Goal: Task Accomplishment & Management: Use online tool/utility

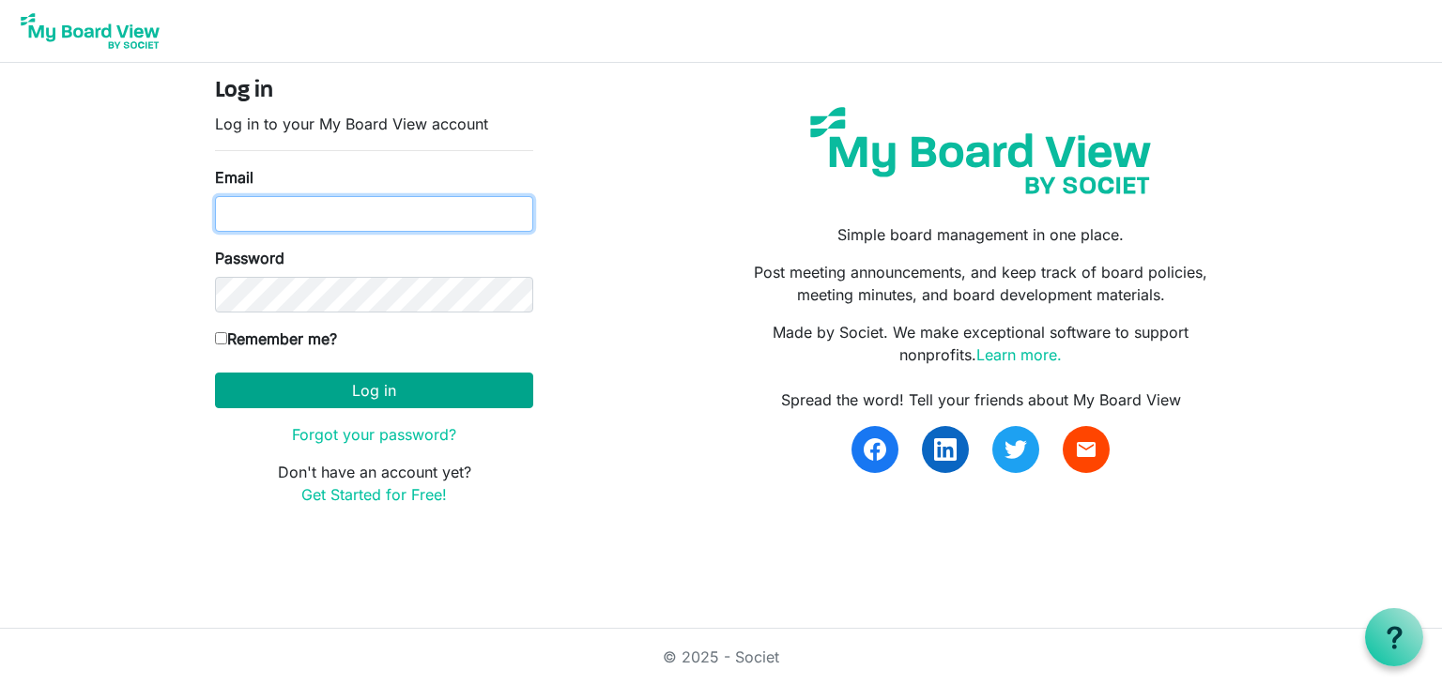
type input "[EMAIL_ADDRESS][DOMAIN_NAME]"
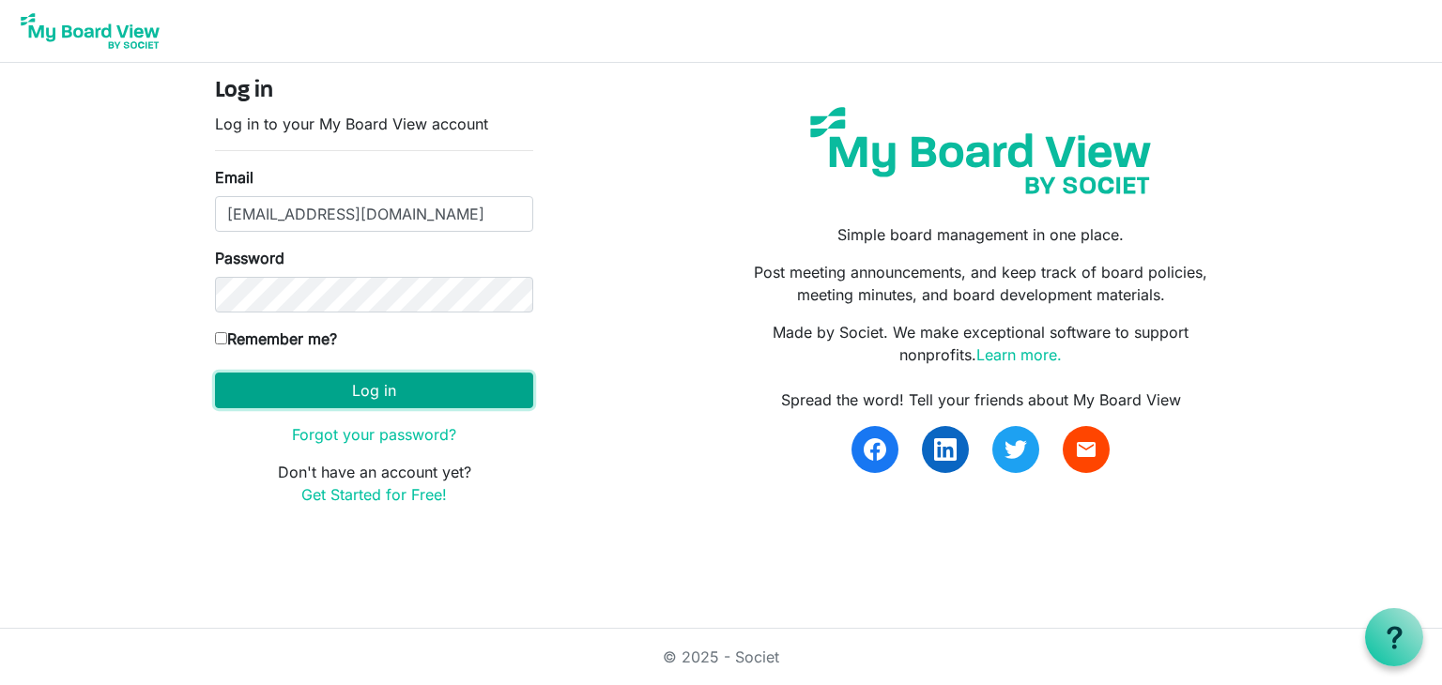
click at [386, 393] on button "Log in" at bounding box center [374, 391] width 318 height 36
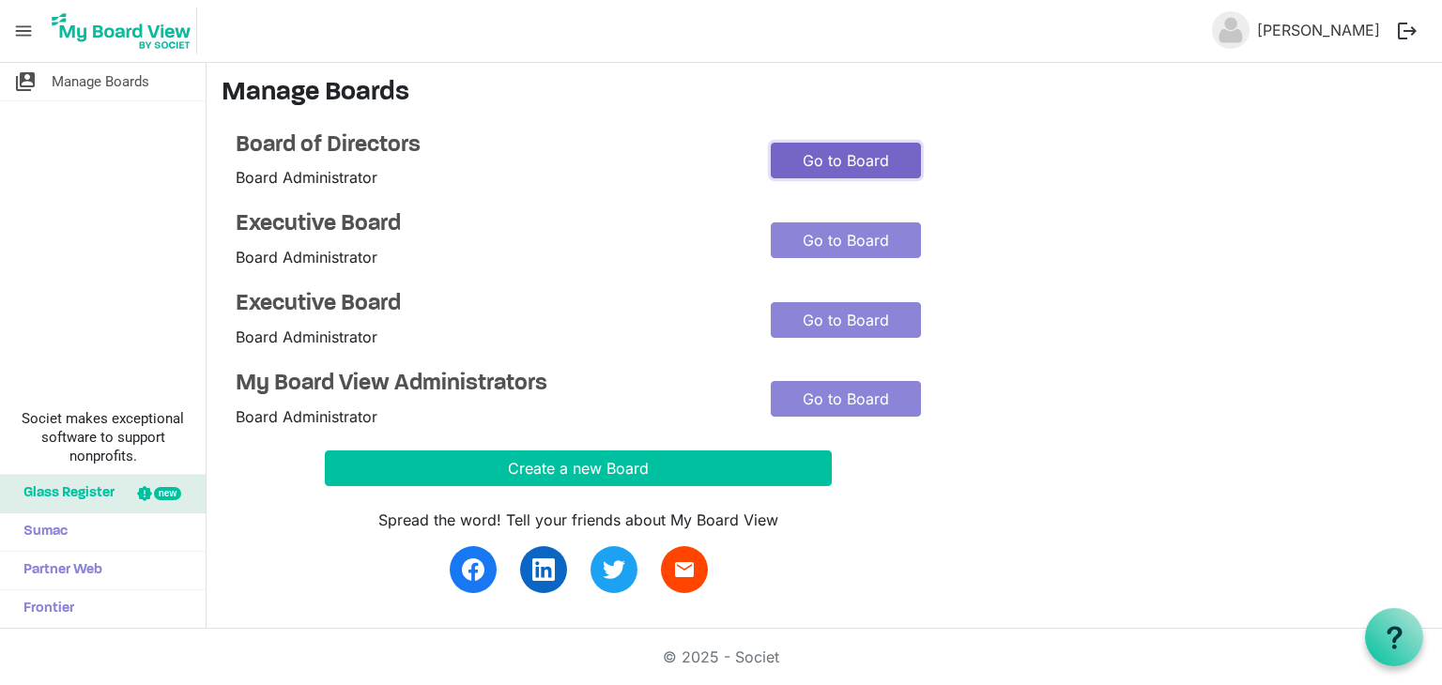
click at [818, 170] on link "Go to Board" at bounding box center [846, 161] width 150 height 36
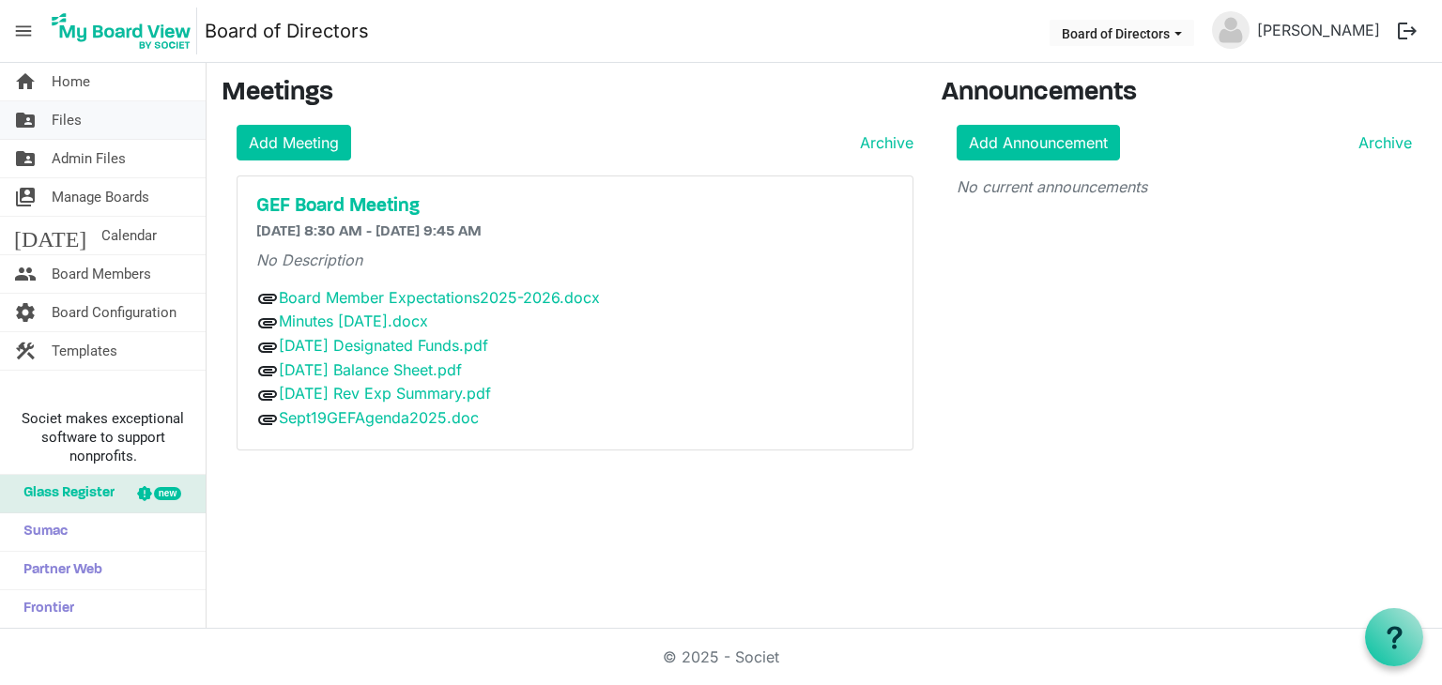
click at [66, 119] on span "Files" at bounding box center [67, 120] width 30 height 38
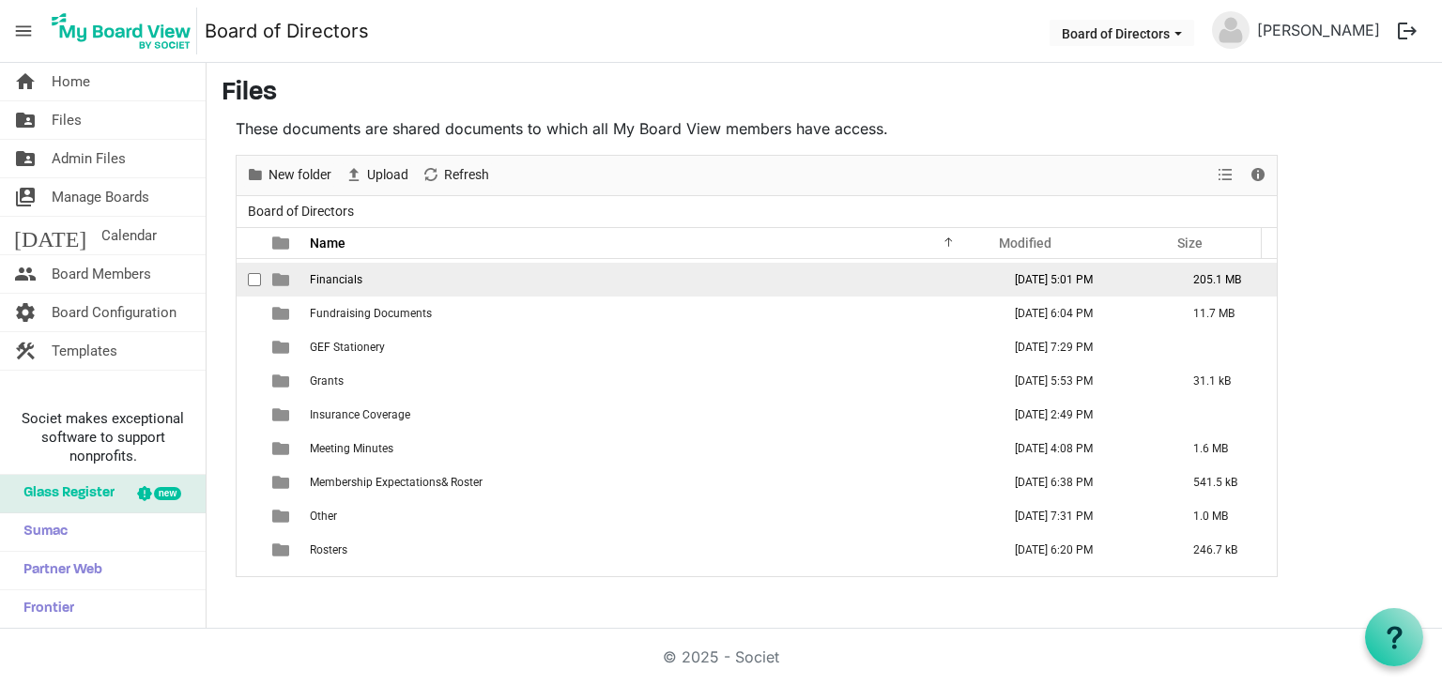
scroll to position [256, 0]
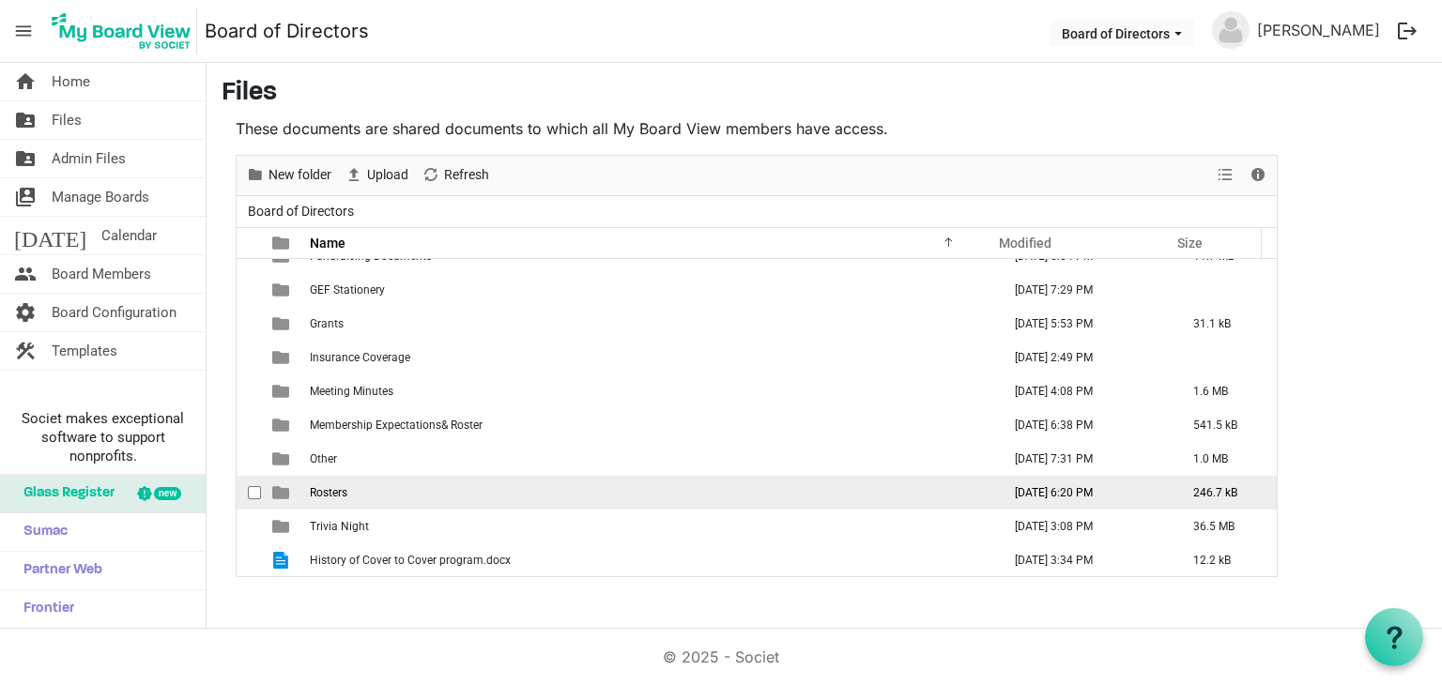
click at [560, 489] on td "Rosters" at bounding box center [649, 493] width 691 height 34
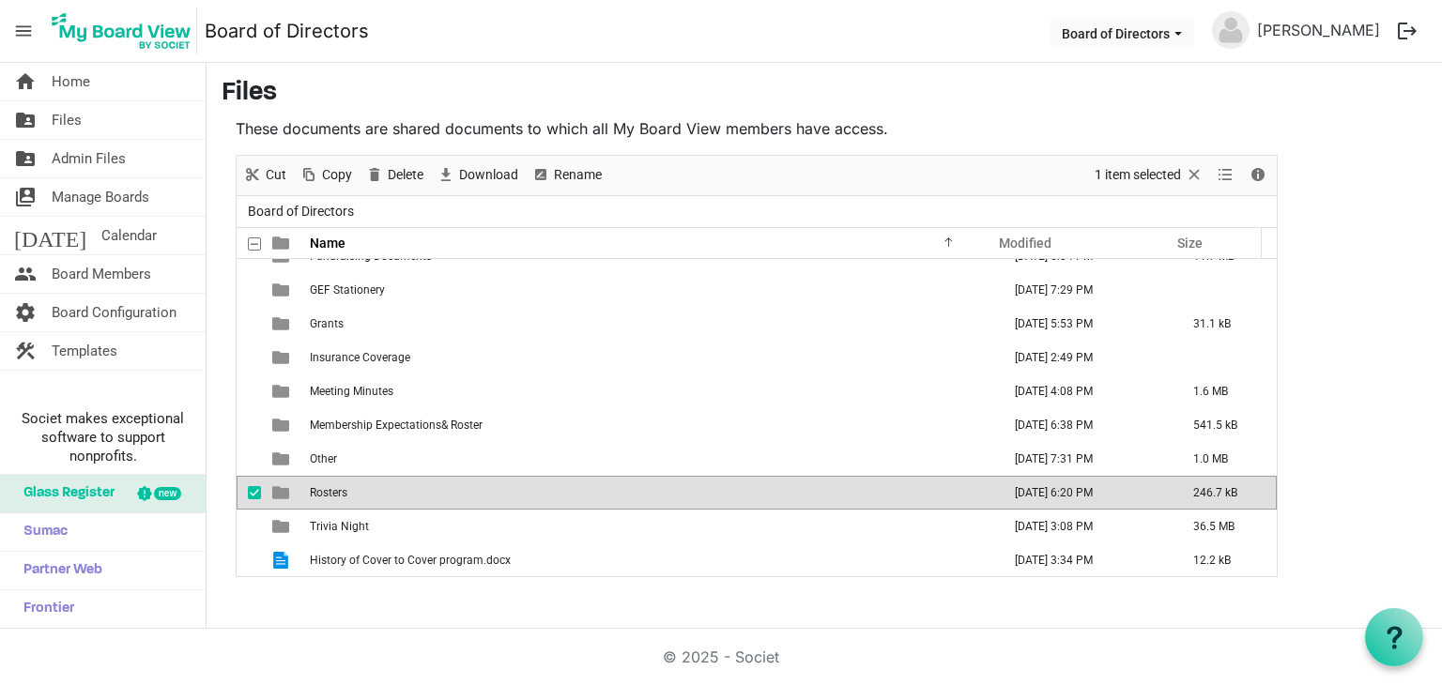
click at [560, 489] on td "Rosters" at bounding box center [649, 493] width 691 height 34
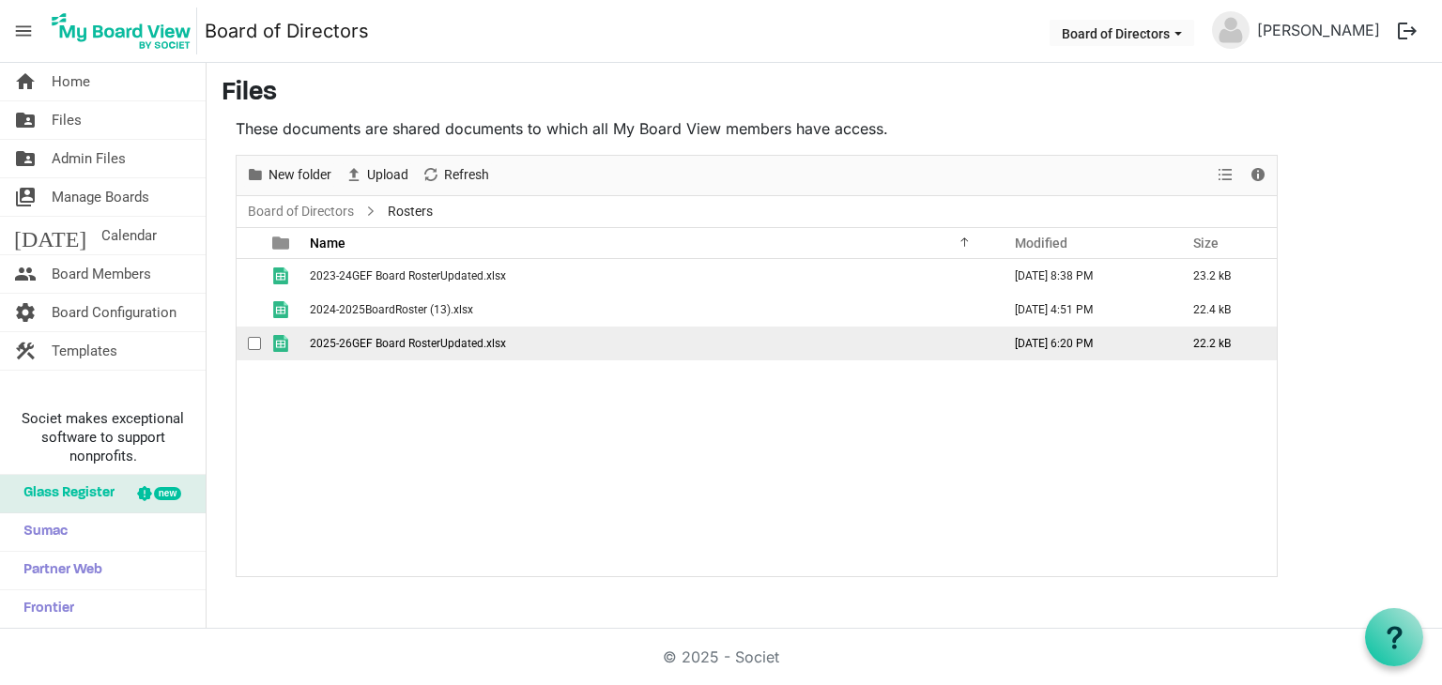
click at [550, 344] on td "2025-26GEF Board RosterUpdated.xlsx" at bounding box center [649, 344] width 691 height 34
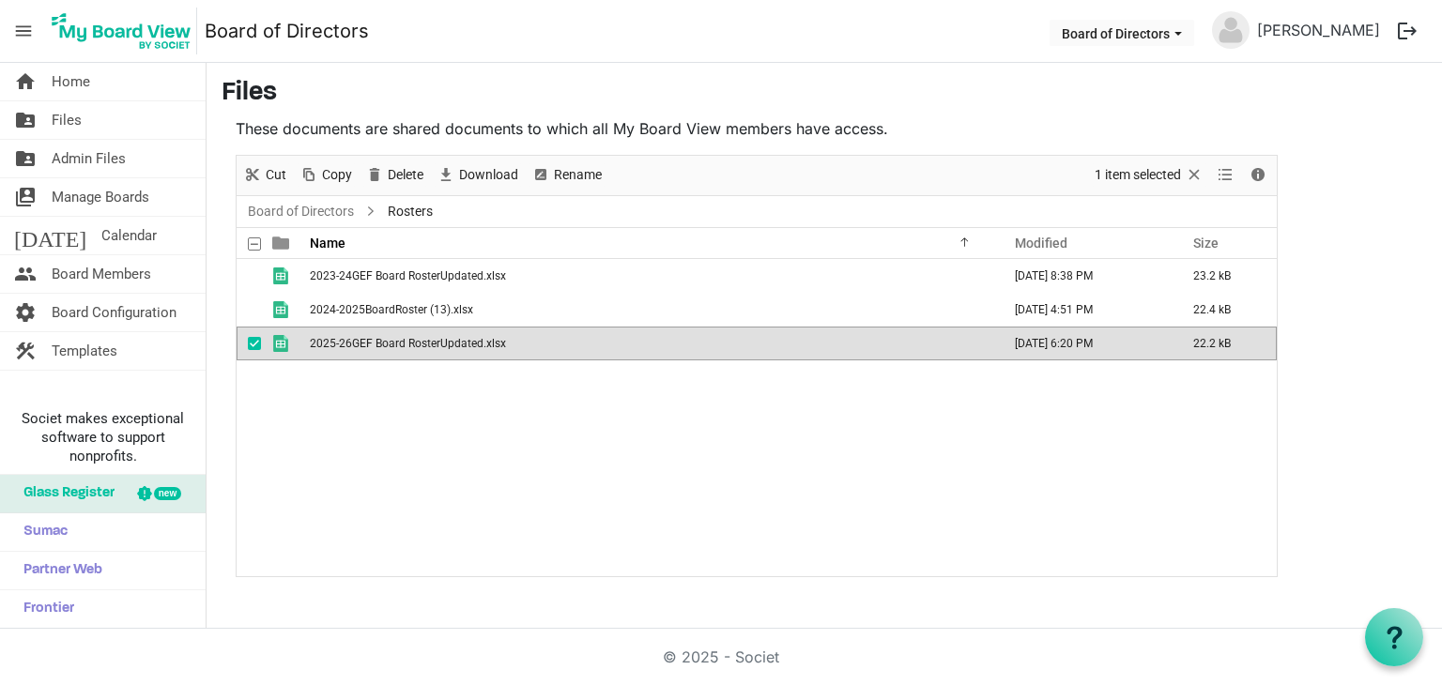
click at [550, 344] on td "2025-26GEF Board RosterUpdated.xlsx" at bounding box center [649, 344] width 691 height 34
click at [381, 349] on td "2025-26GEF Board RosterUpdated.xlsx" at bounding box center [649, 344] width 691 height 34
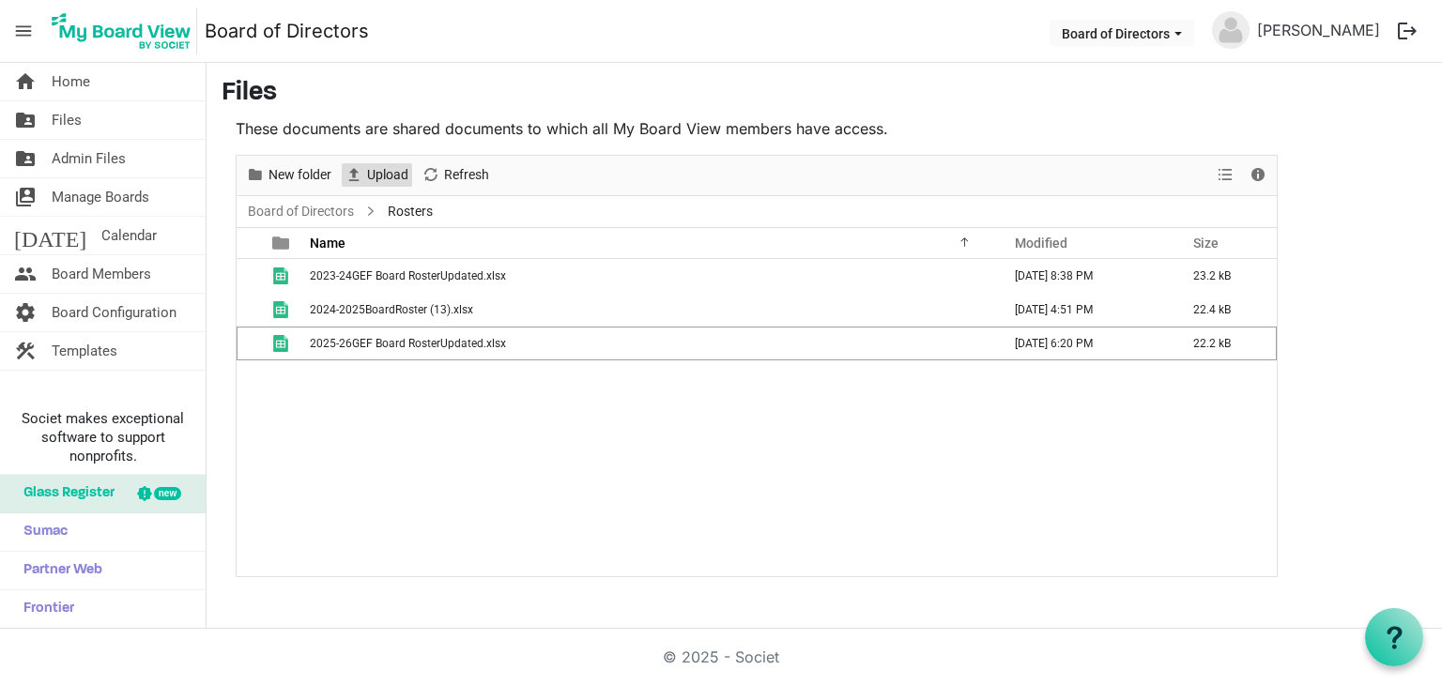
click at [381, 174] on span "Upload" at bounding box center [387, 174] width 45 height 23
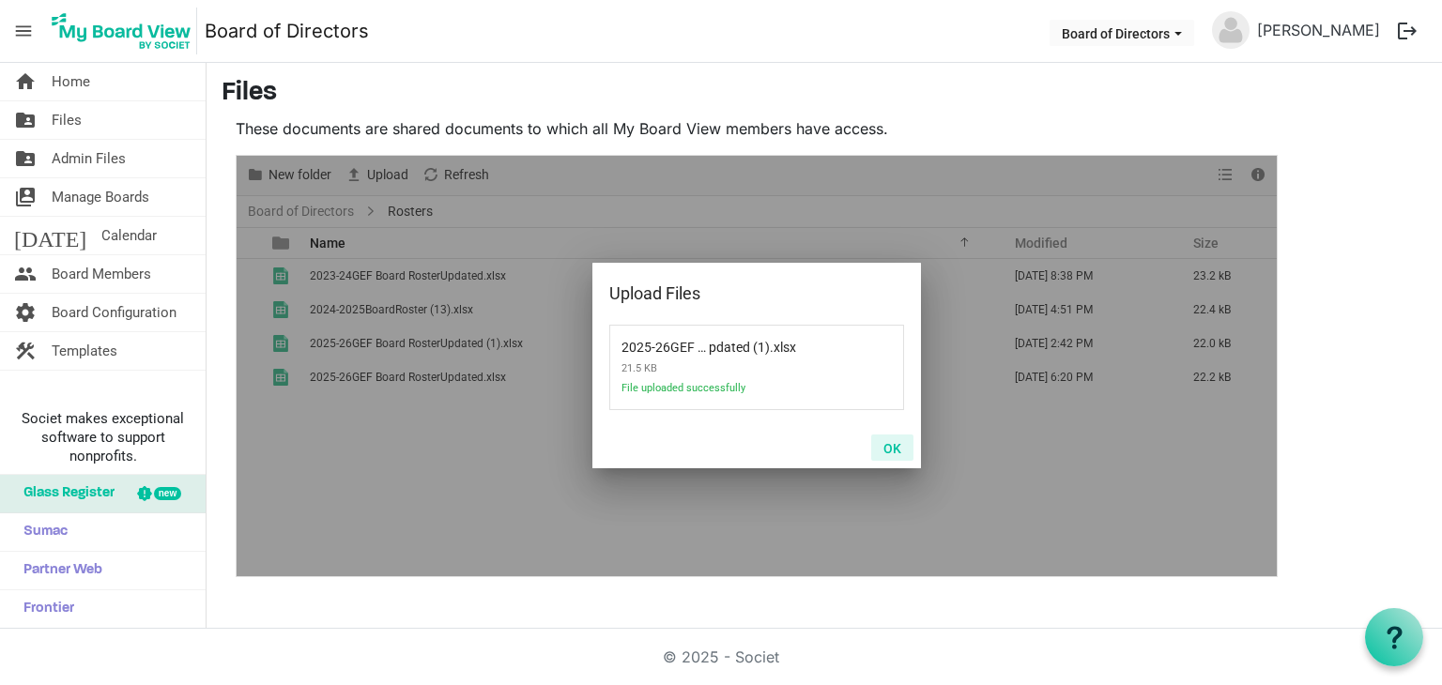
click at [894, 444] on button "OK" at bounding box center [892, 448] width 42 height 26
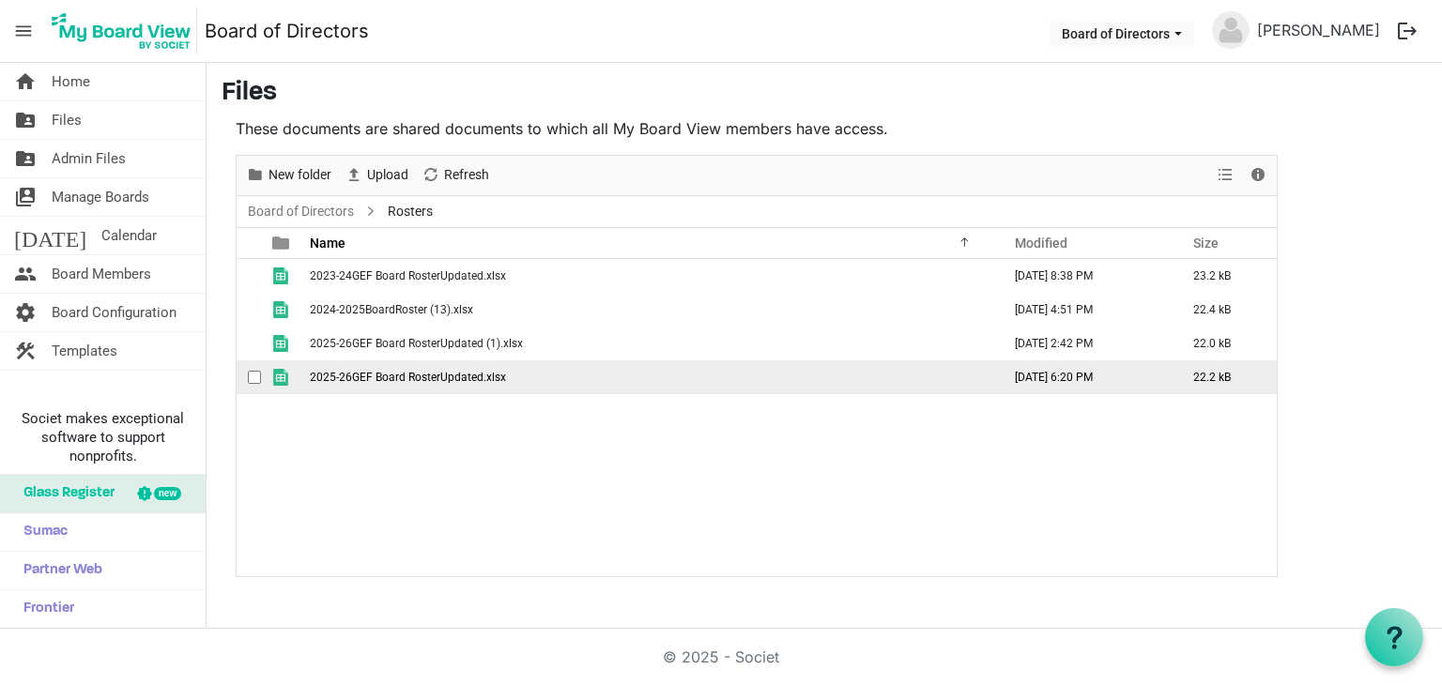
click at [257, 377] on span "checkbox" at bounding box center [254, 377] width 13 height 13
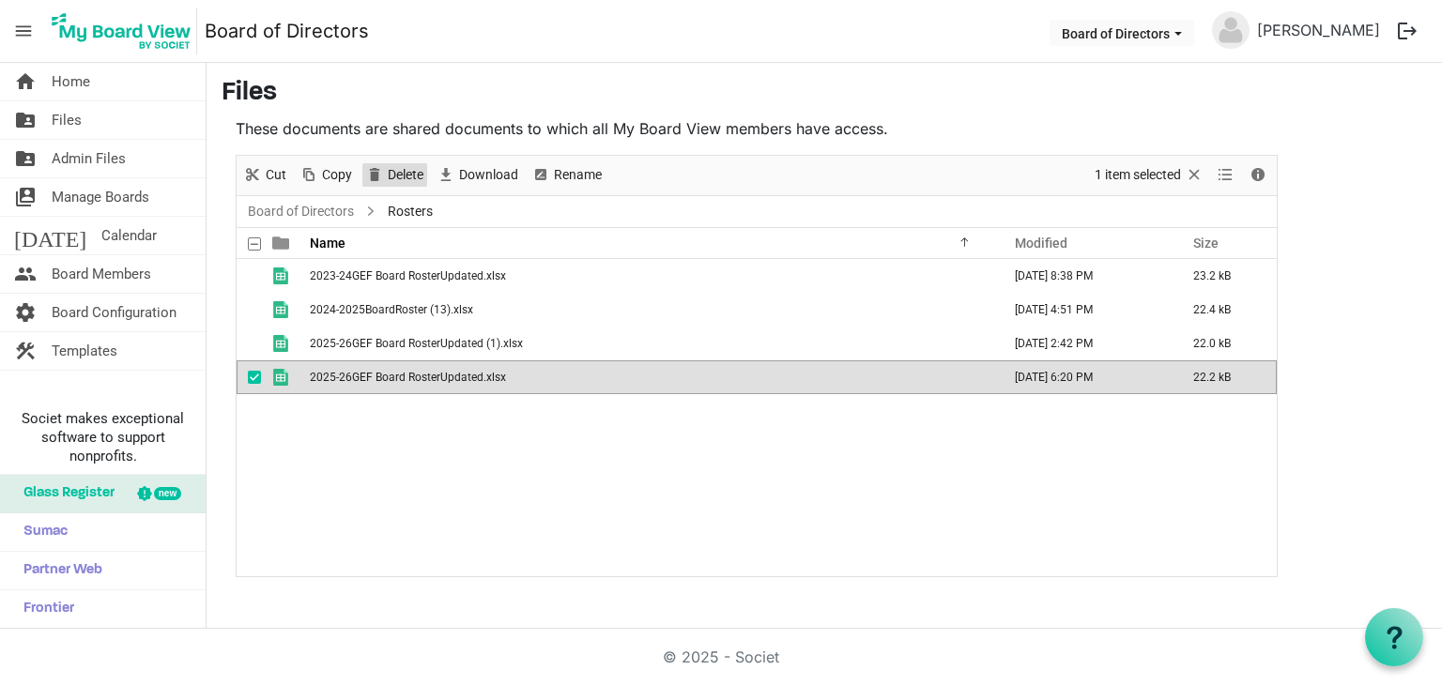
click at [404, 173] on span "Delete" at bounding box center [405, 174] width 39 height 23
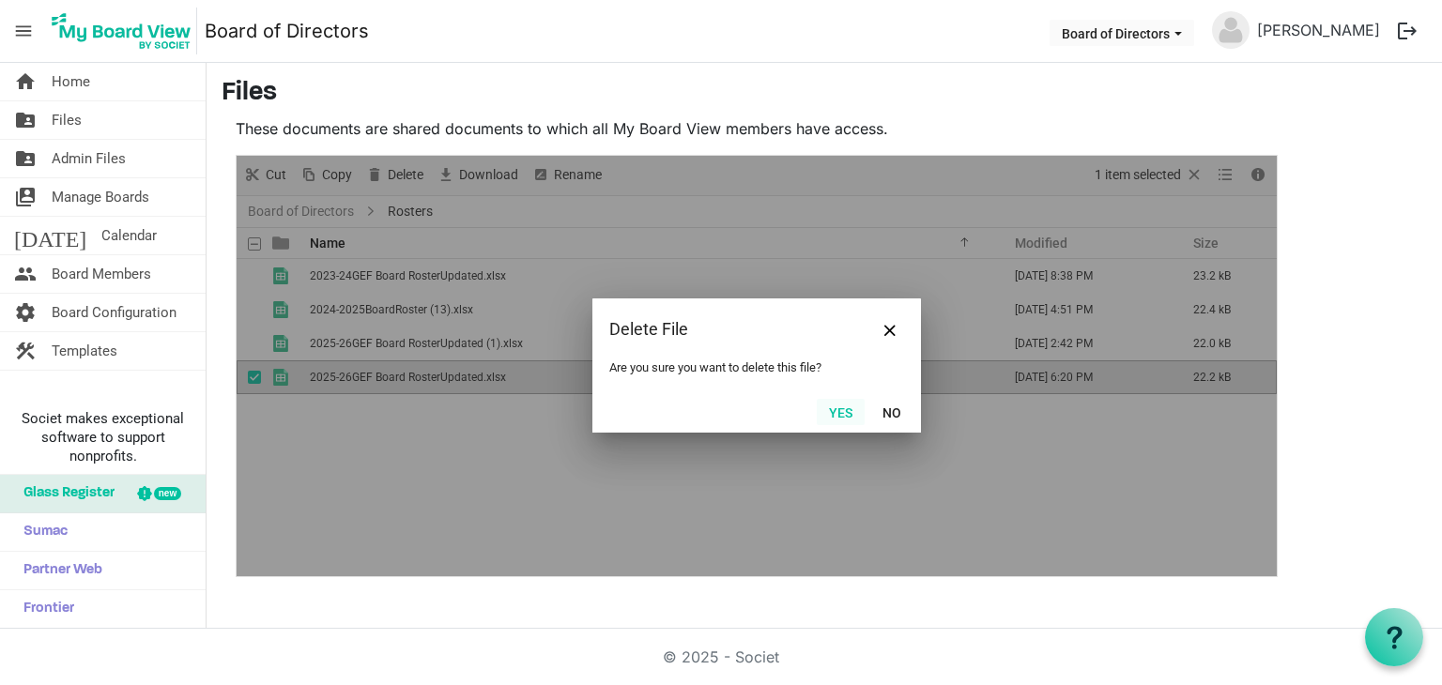
click at [837, 409] on button "Yes" at bounding box center [841, 412] width 48 height 26
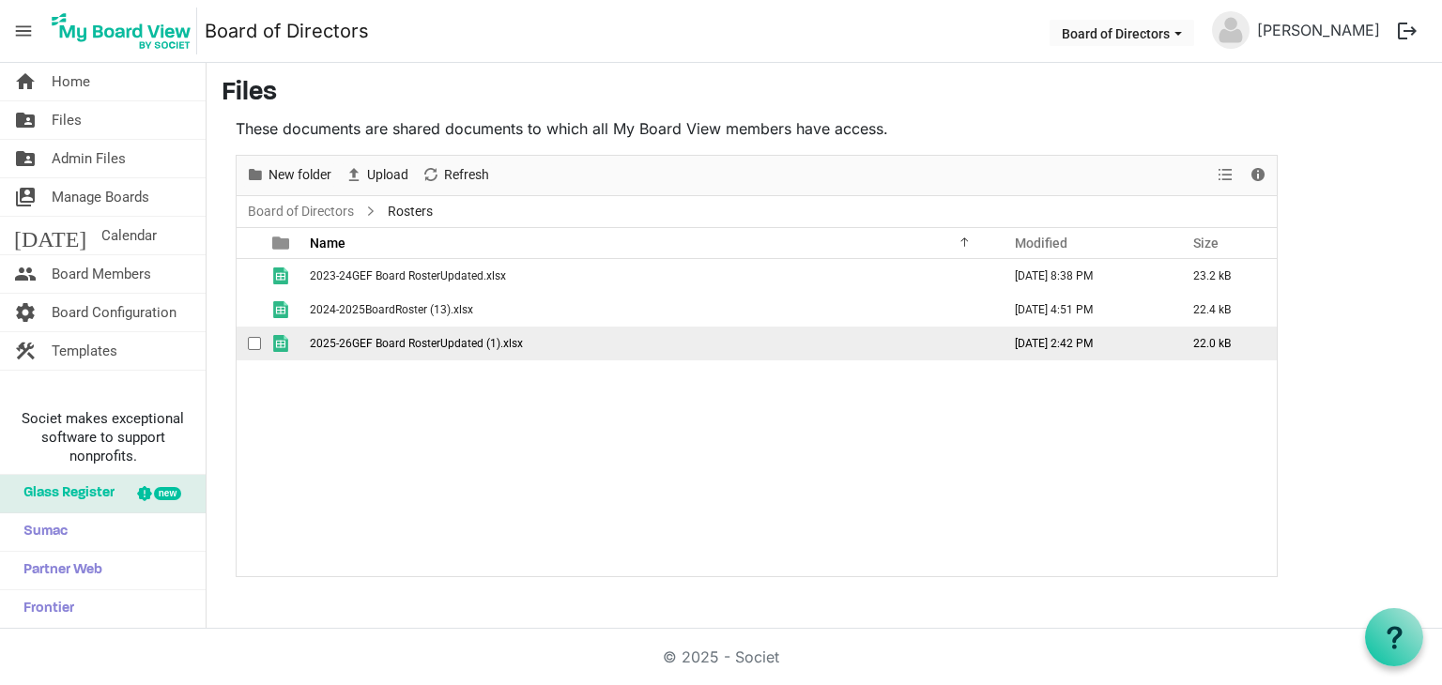
click at [492, 343] on span "2025-26GEF Board RosterUpdated (1).xlsx" at bounding box center [416, 343] width 213 height 13
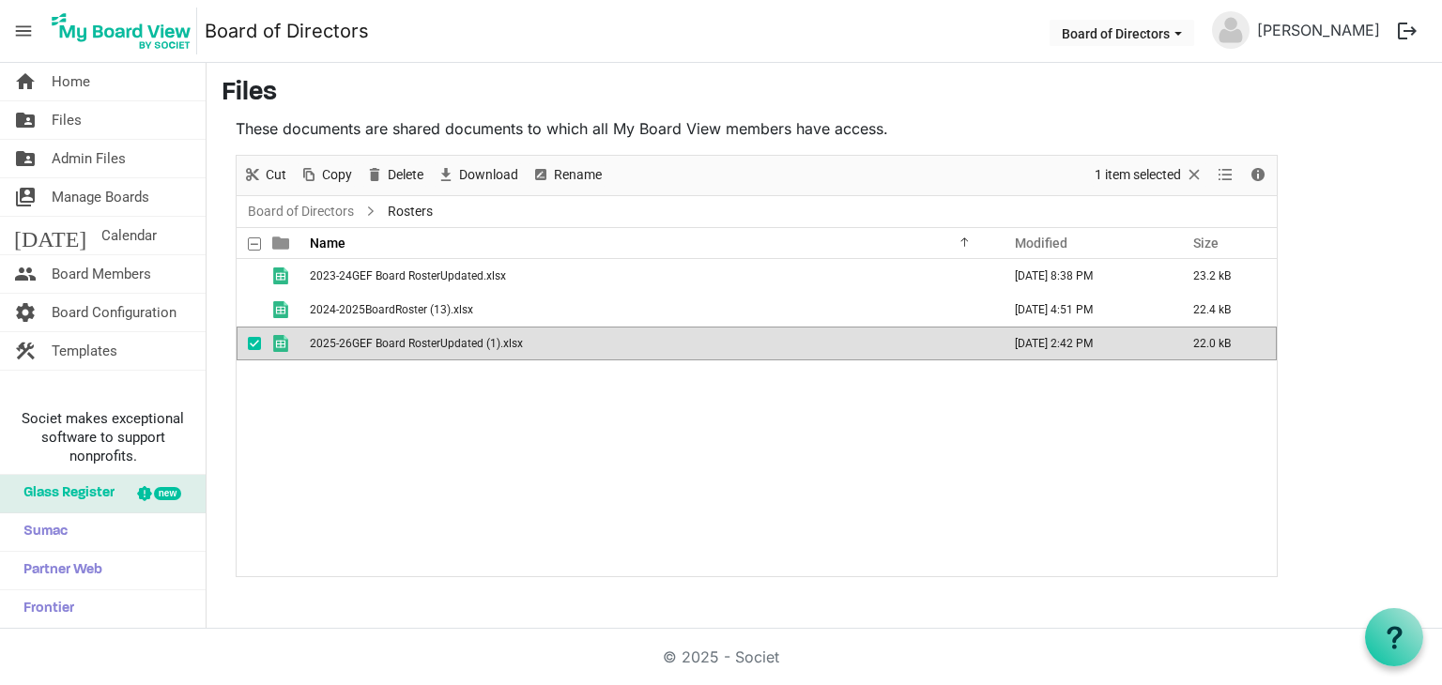
click at [492, 343] on span "2025-26GEF Board RosterUpdated (1).xlsx" at bounding box center [416, 343] width 213 height 13
